Goal: Task Accomplishment & Management: Manage account settings

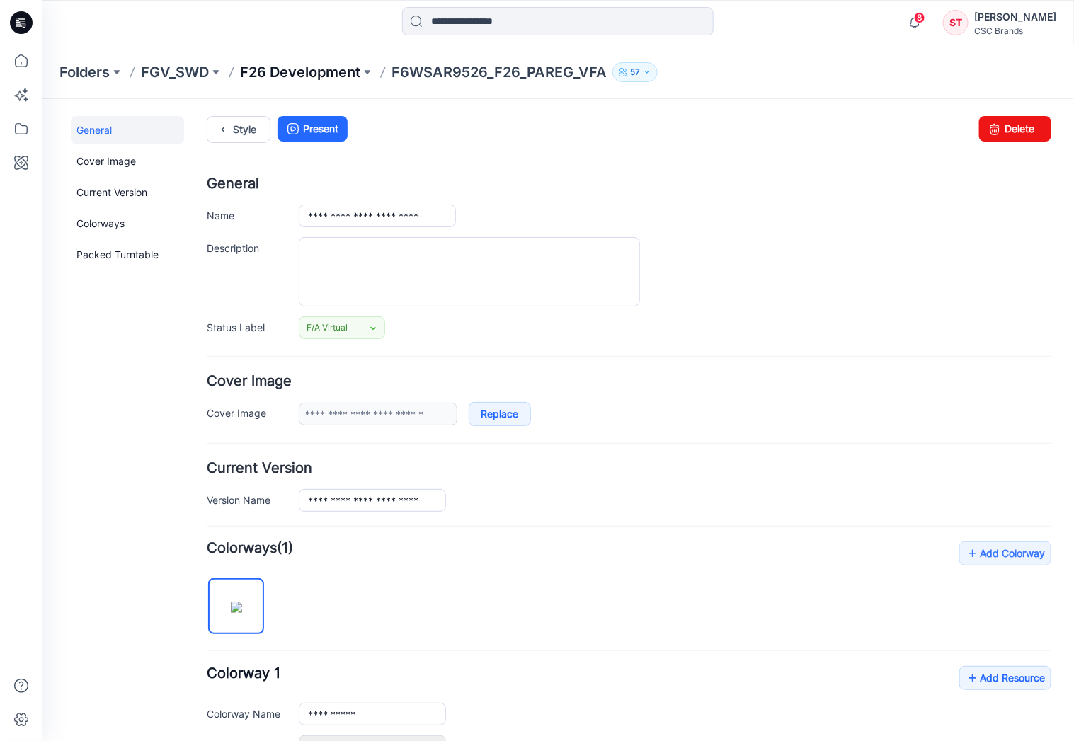
click at [290, 64] on p "F26 Development" at bounding box center [300, 72] width 120 height 20
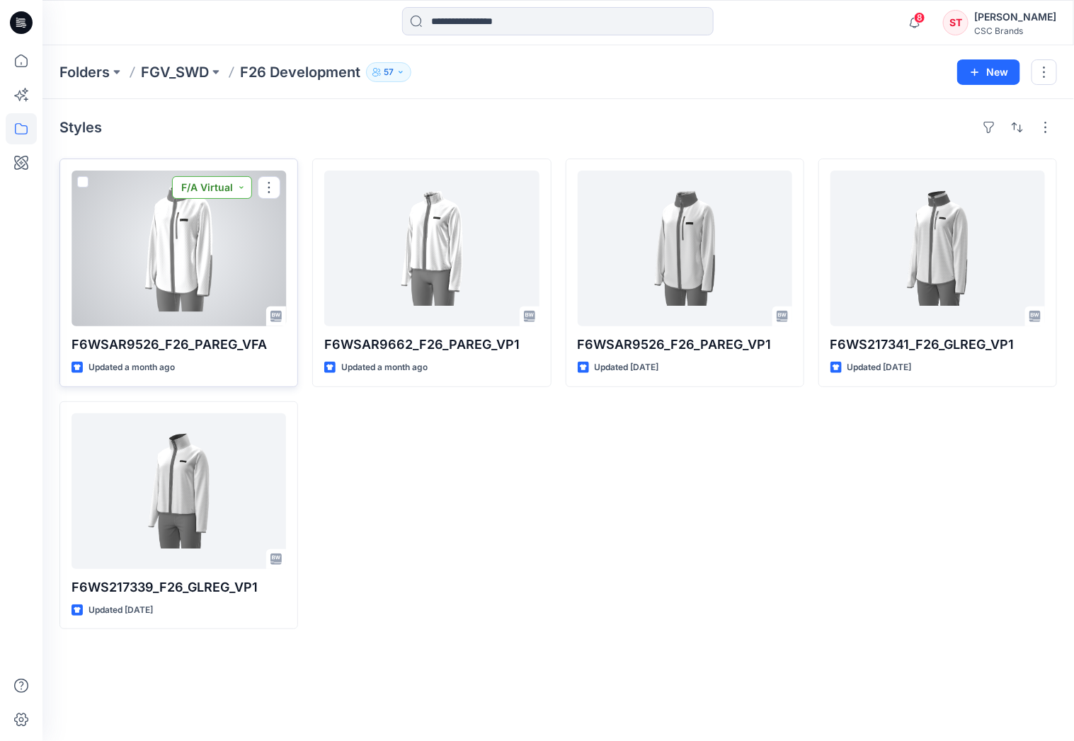
click at [243, 188] on button "F/A Virtual" at bounding box center [212, 187] width 80 height 23
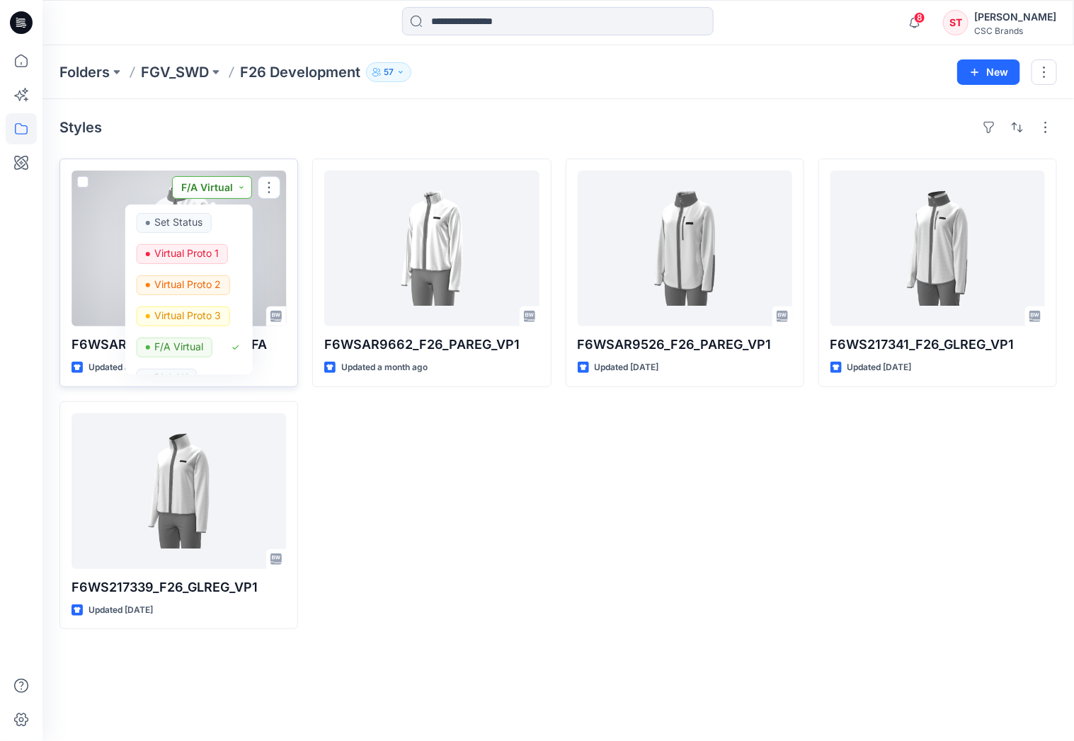
click at [243, 188] on button "F/A Virtual" at bounding box center [212, 187] width 80 height 23
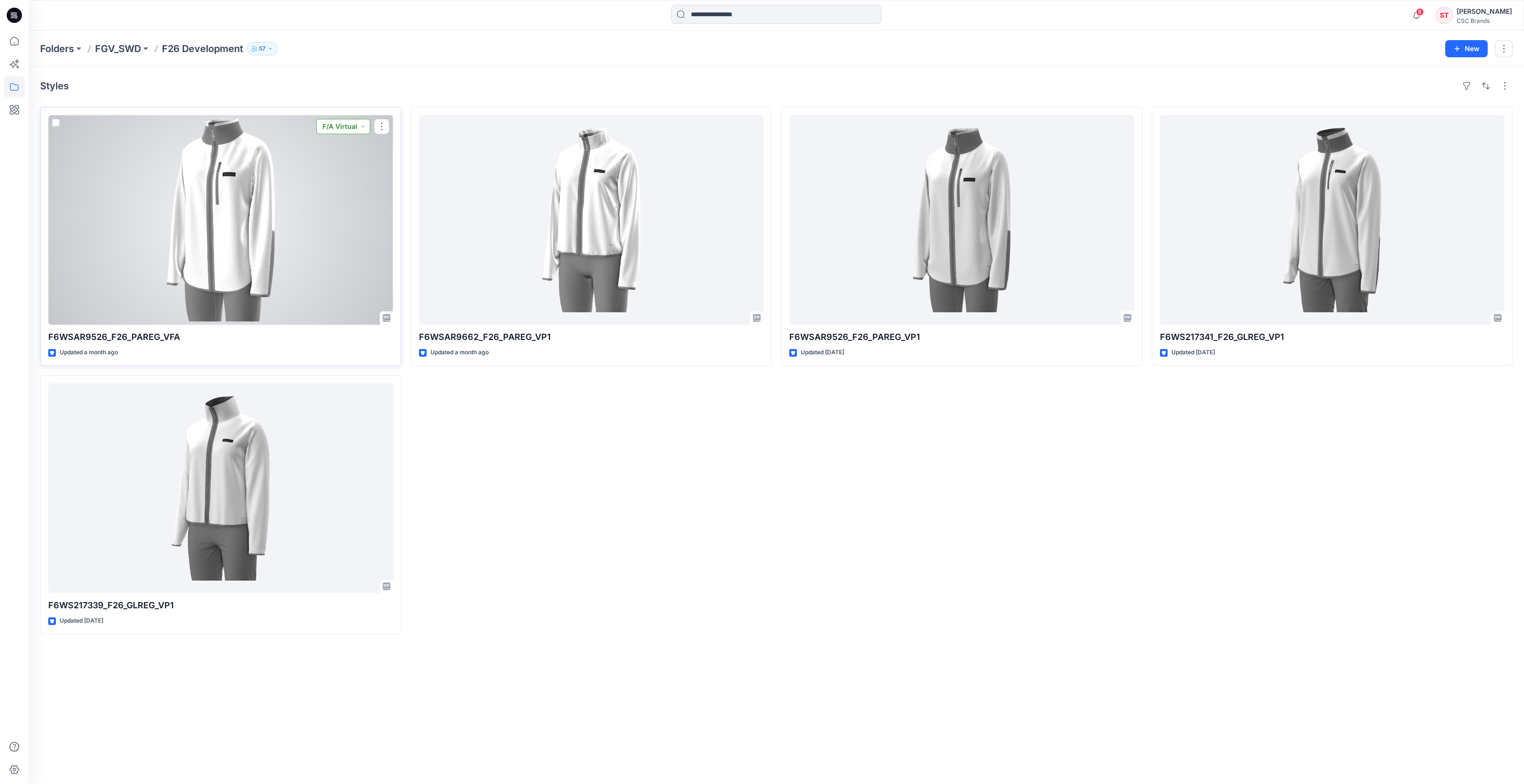
click at [368, 125] on button "F/A Virtual" at bounding box center [344, 126] width 54 height 16
click at [364, 128] on button "F/A Virtual" at bounding box center [344, 126] width 54 height 16
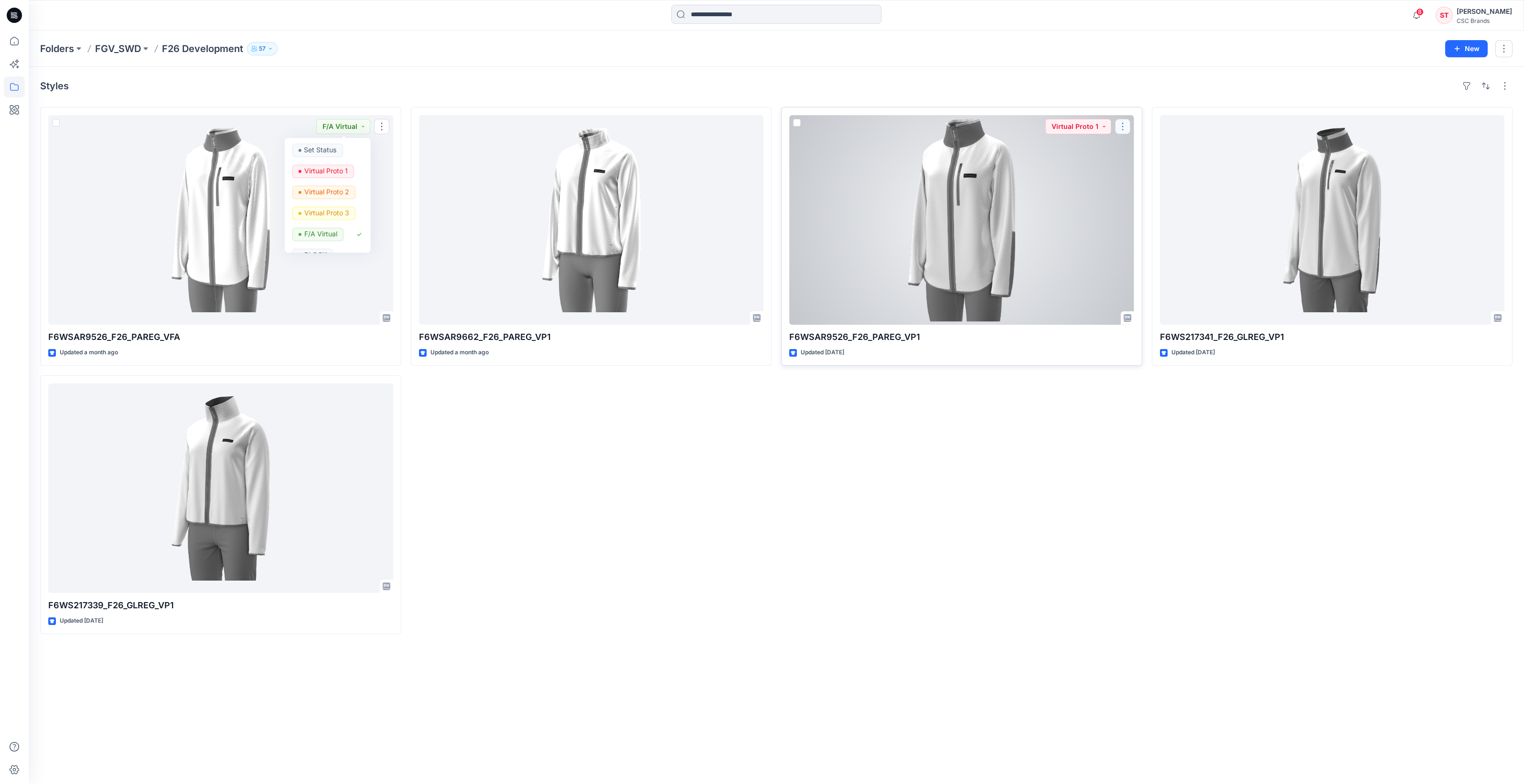
click at [1122, 127] on button "button" at bounding box center [1122, 126] width 16 height 16
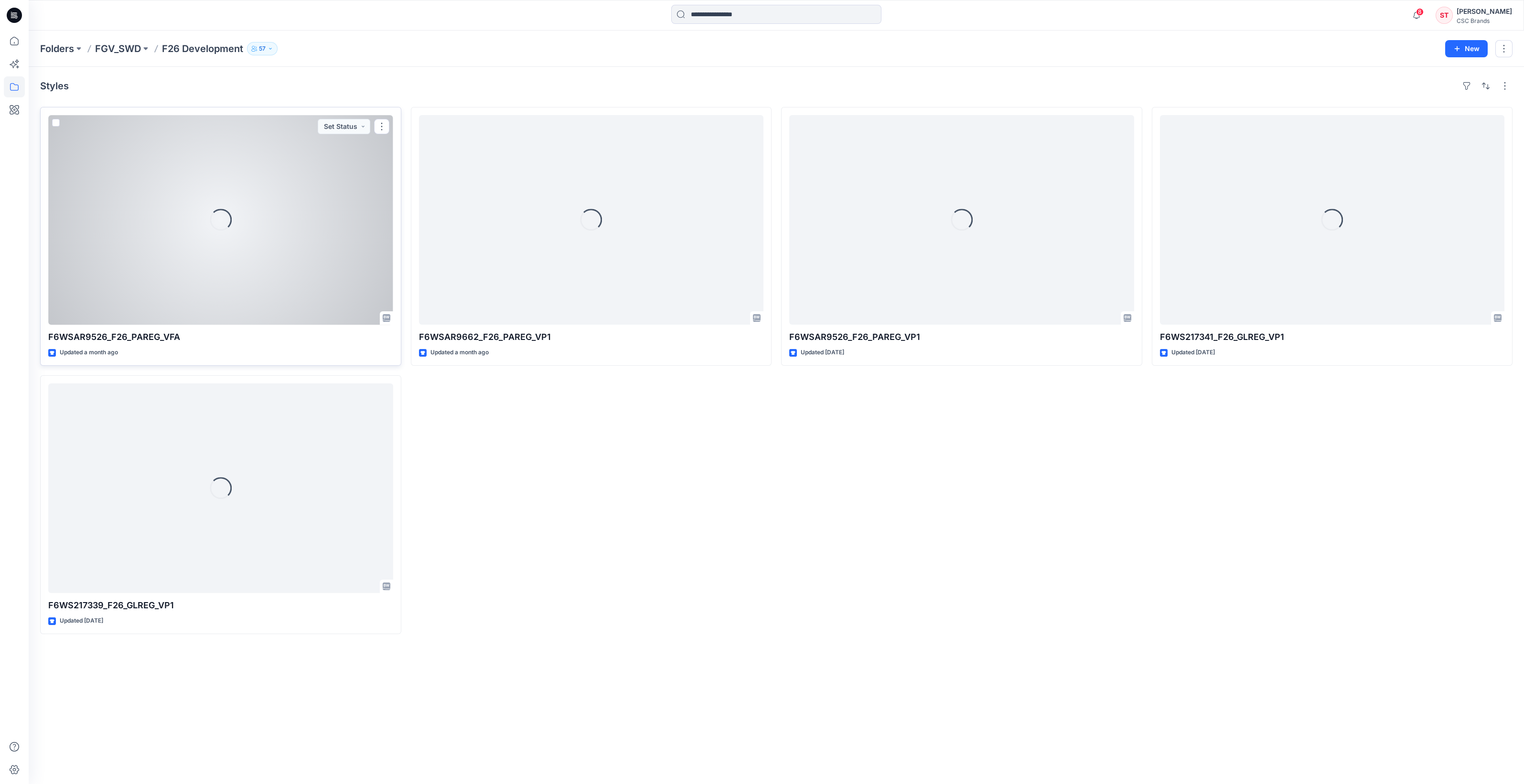
click at [248, 231] on div "Loading..." at bounding box center [220, 220] width 345 height 210
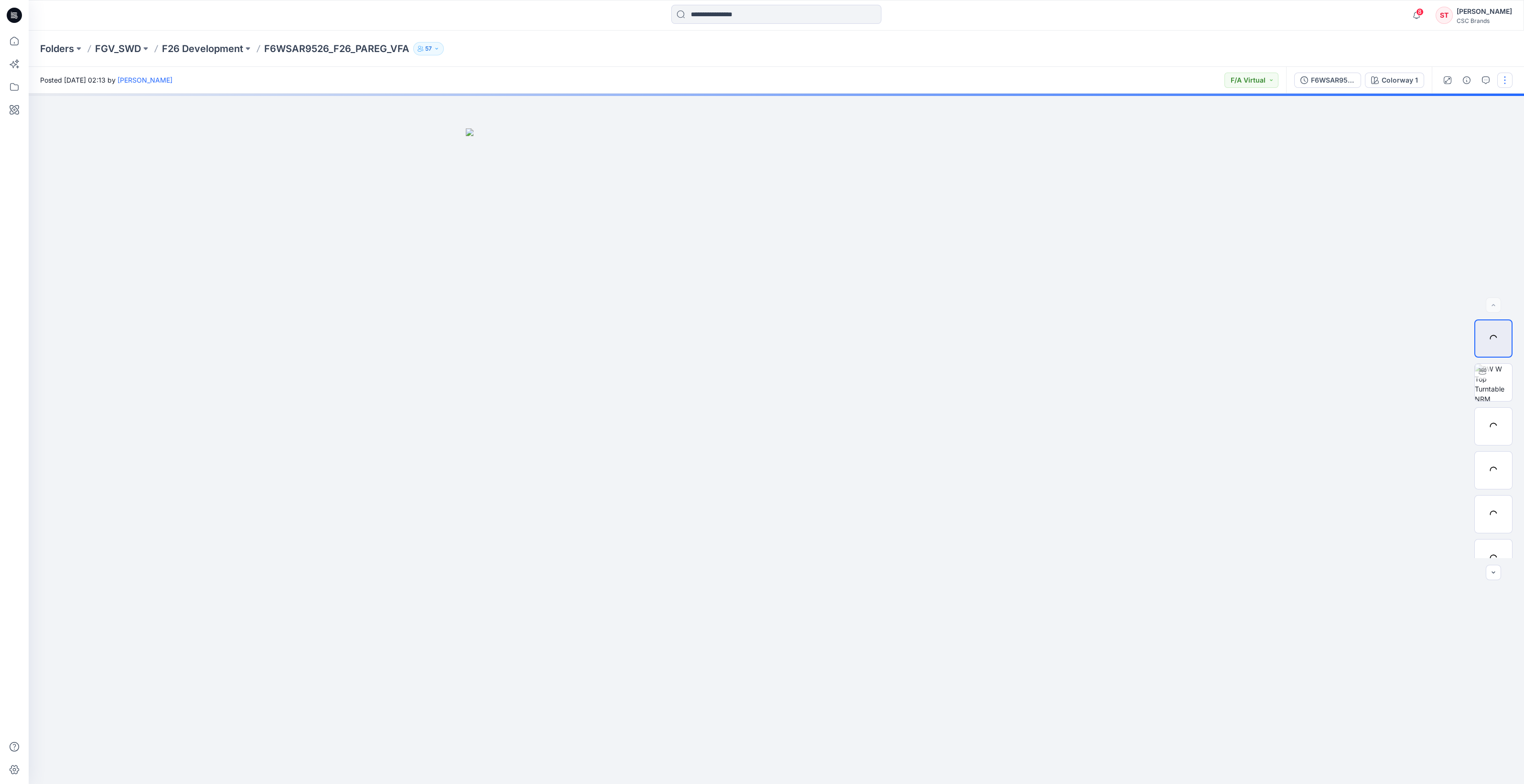
click at [1497, 82] on button "button" at bounding box center [1504, 80] width 16 height 16
click at [1457, 123] on button "Edit" at bounding box center [1465, 129] width 88 height 18
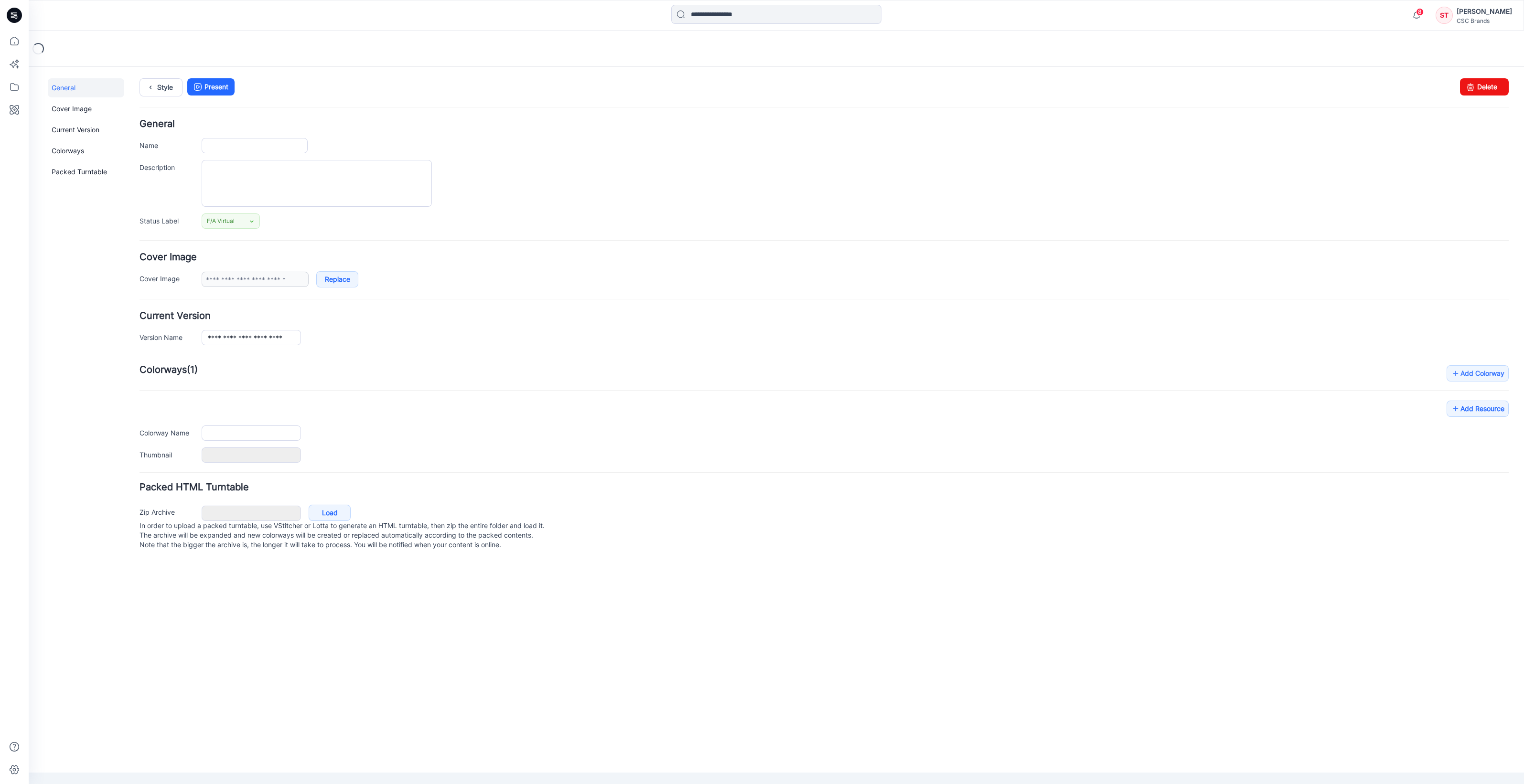
type input "**********"
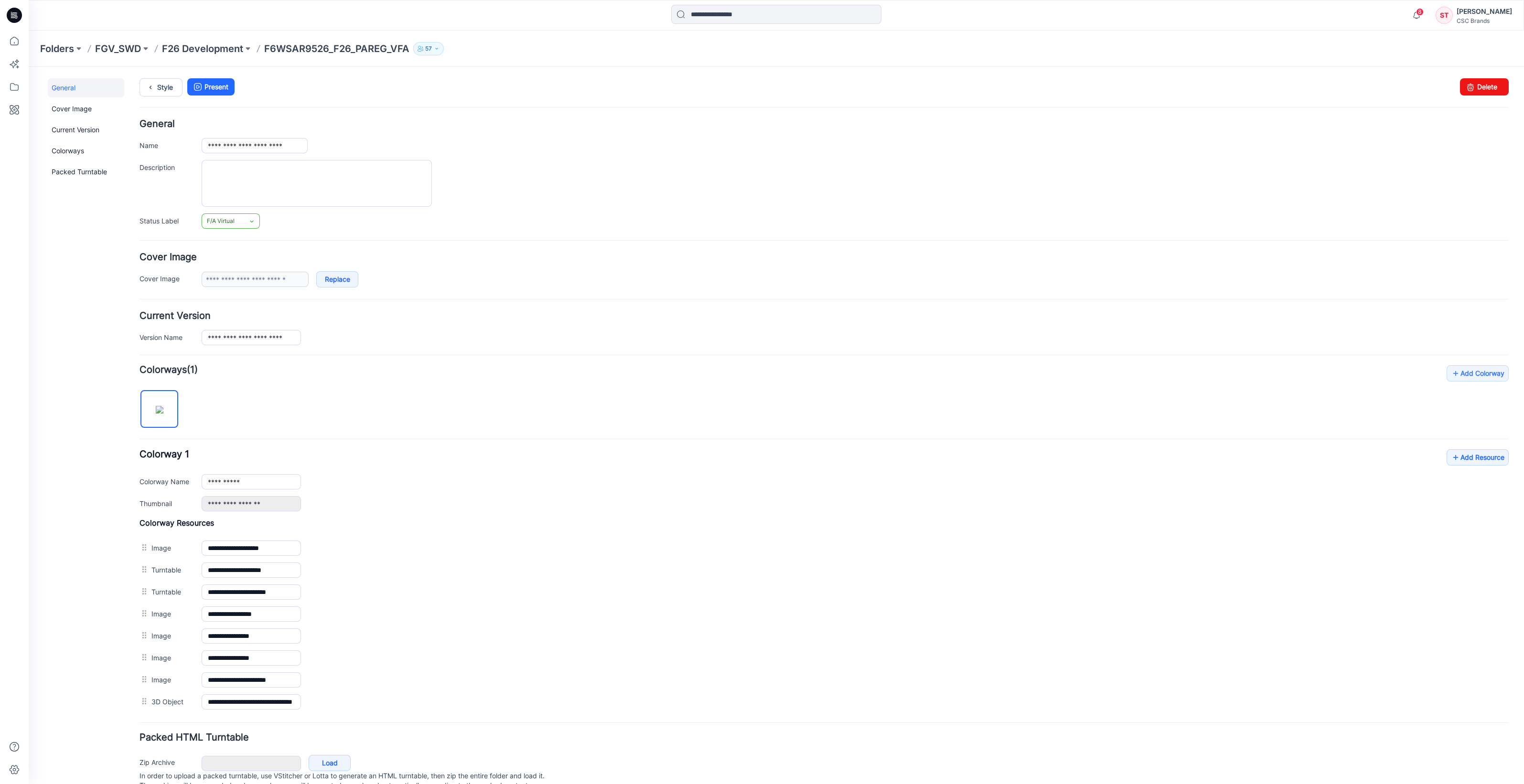
click at [257, 220] on link "F/A Virtual" at bounding box center [231, 221] width 58 height 16
click at [251, 221] on icon at bounding box center [251, 221] width 7 height 7
click at [366, 47] on p "F6WSAR9526_F26_PAREG_VFA" at bounding box center [336, 49] width 145 height 13
click at [413, 190] on textarea "Description" at bounding box center [317, 183] width 230 height 47
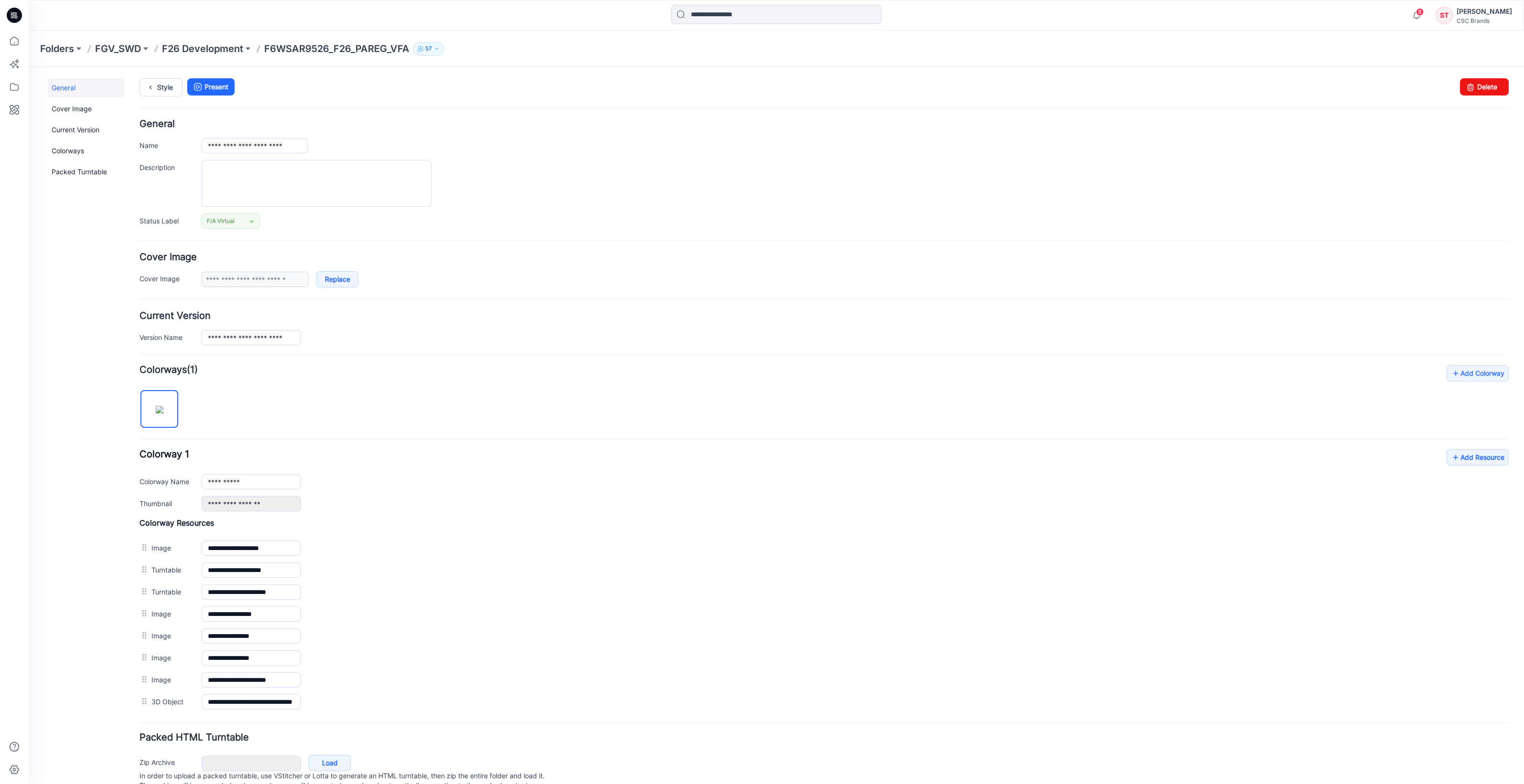
click at [356, 40] on div "Folders FGV_SWD F26 Development F6WSAR9526_F26_PAREG_VFA 57" at bounding box center [776, 49] width 1496 height 36
click at [215, 53] on p "F26 Development" at bounding box center [202, 49] width 81 height 13
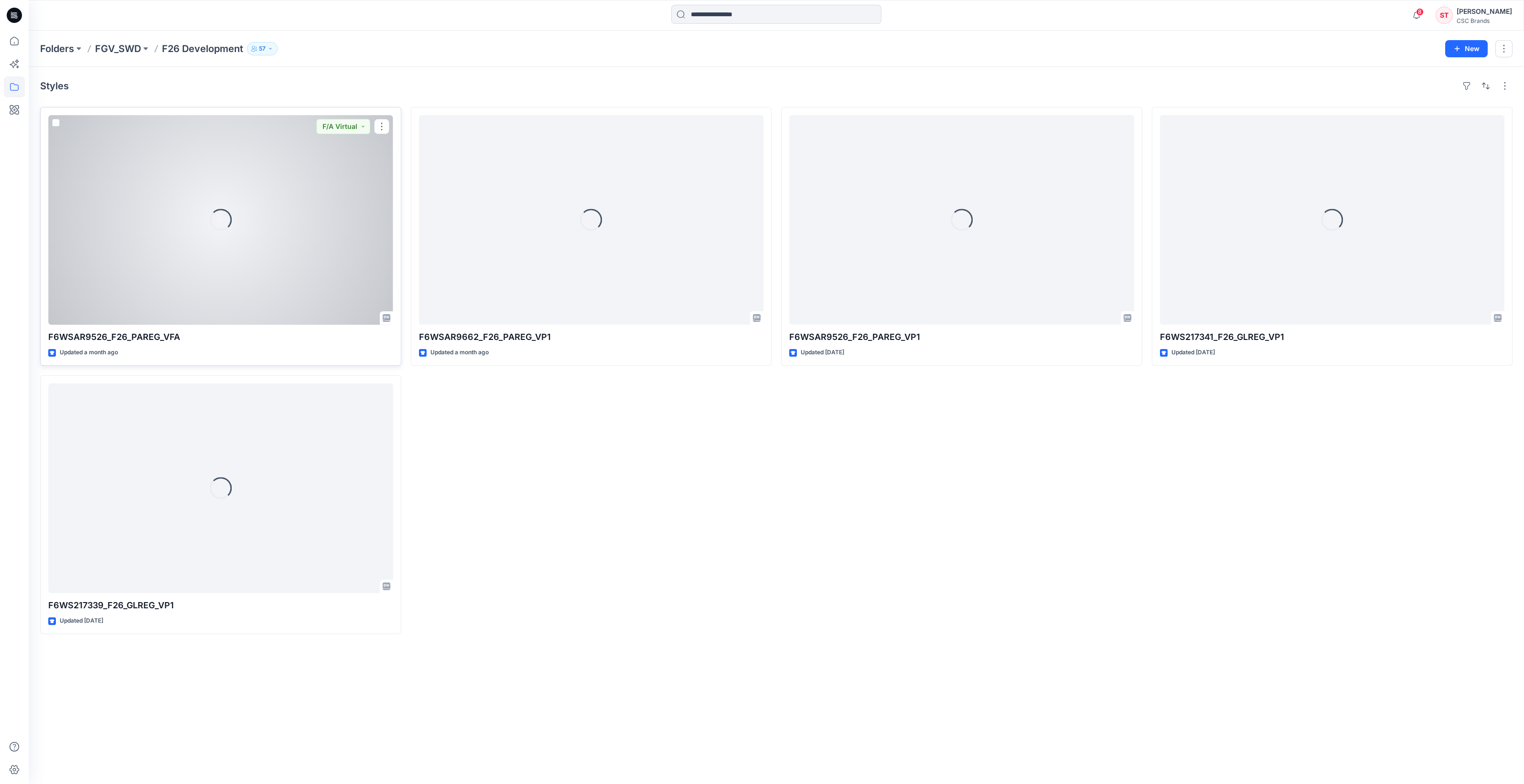
click at [267, 157] on div "Loading..." at bounding box center [220, 220] width 345 height 210
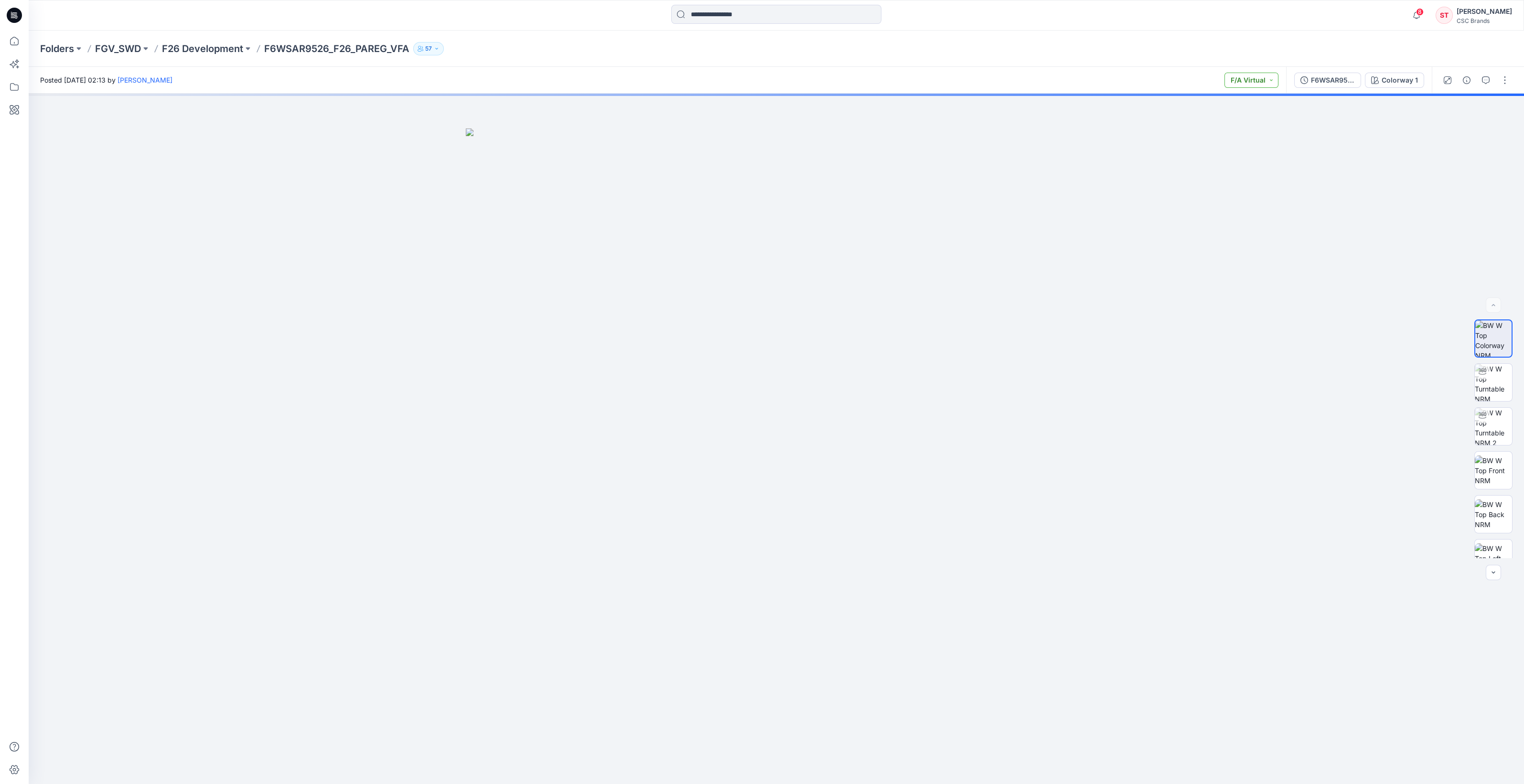
click at [1273, 76] on button "F/A Virtual" at bounding box center [1251, 80] width 54 height 16
